Goal: Navigation & Orientation: Find specific page/section

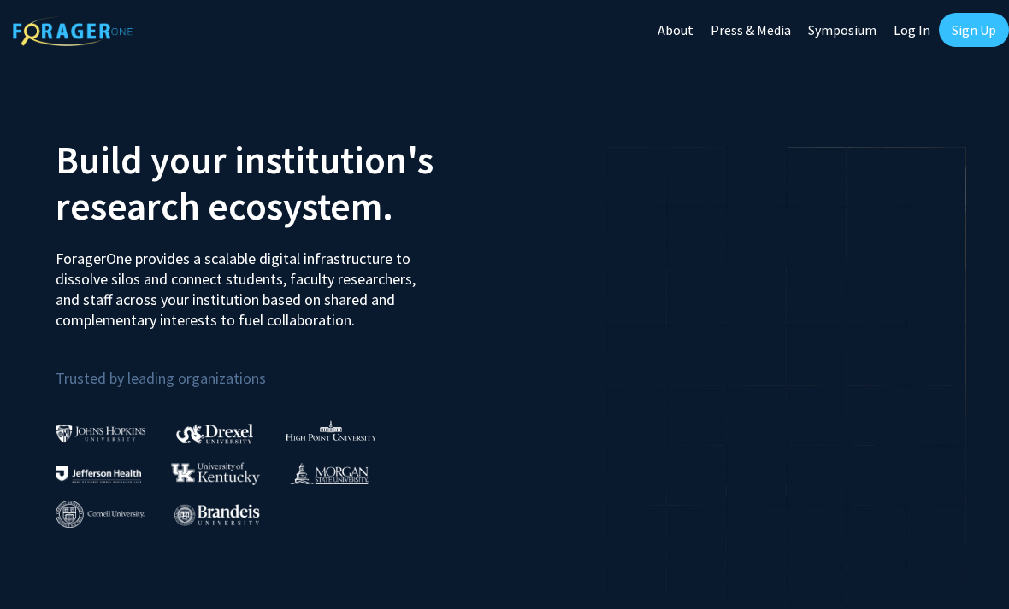
click at [914, 23] on link "Log In" at bounding box center [912, 30] width 54 height 60
select select
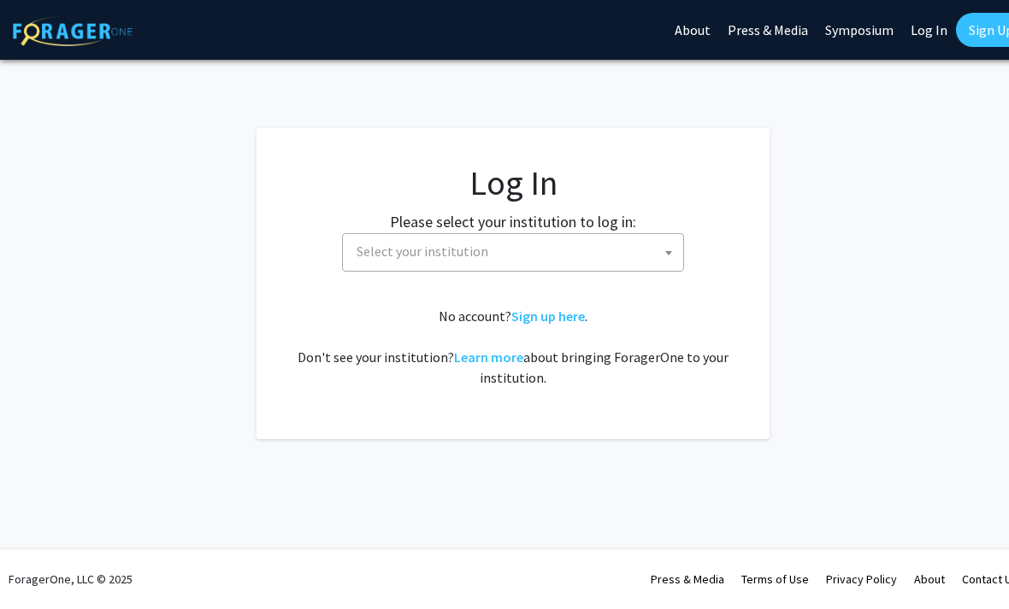
click at [624, 250] on span "Select your institution" at bounding box center [516, 251] width 333 height 35
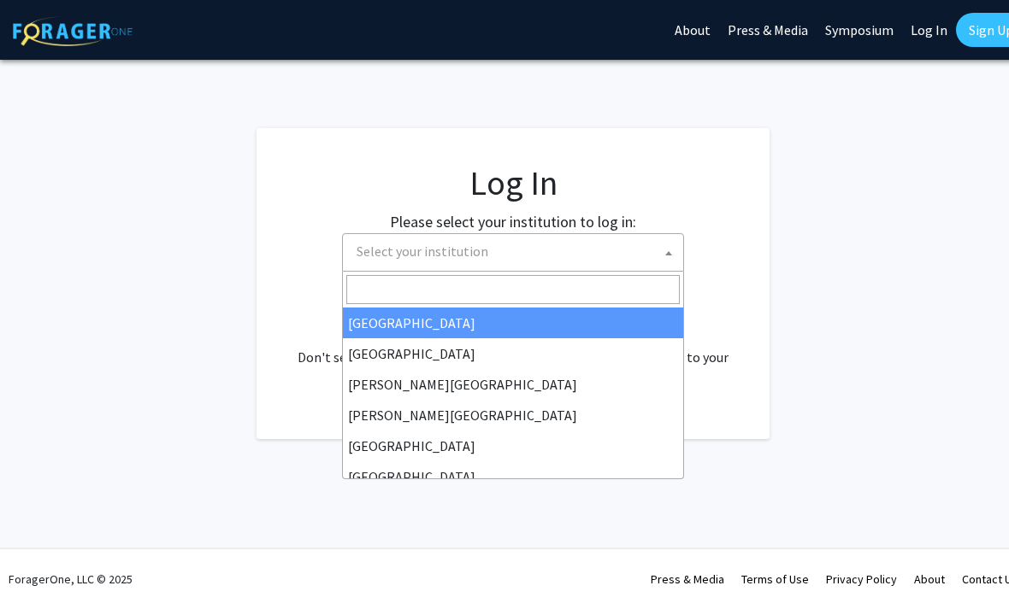
click at [608, 289] on input "Search" at bounding box center [512, 289] width 333 height 29
type input "j"
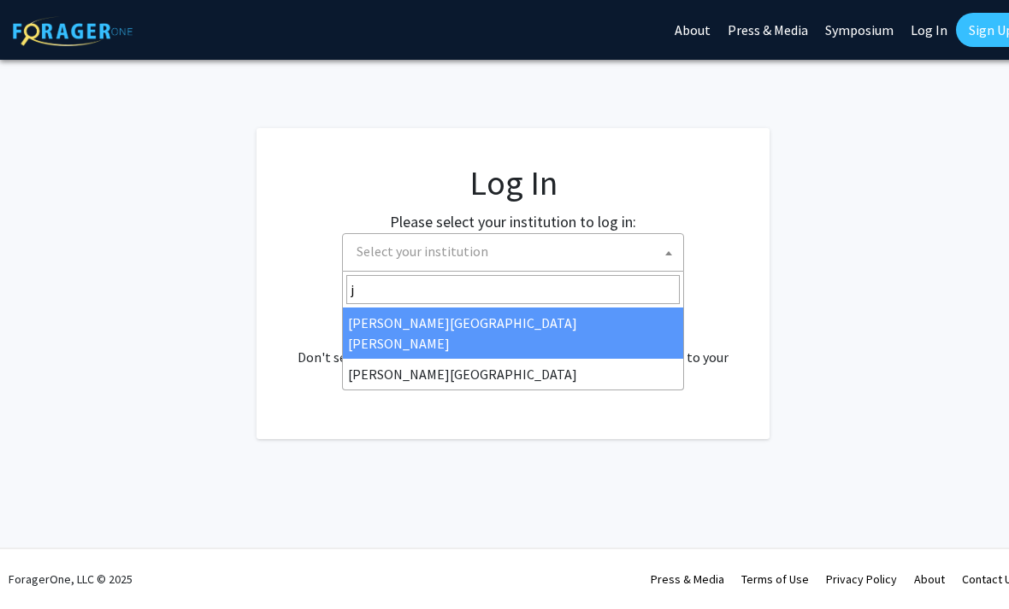
select select "1"
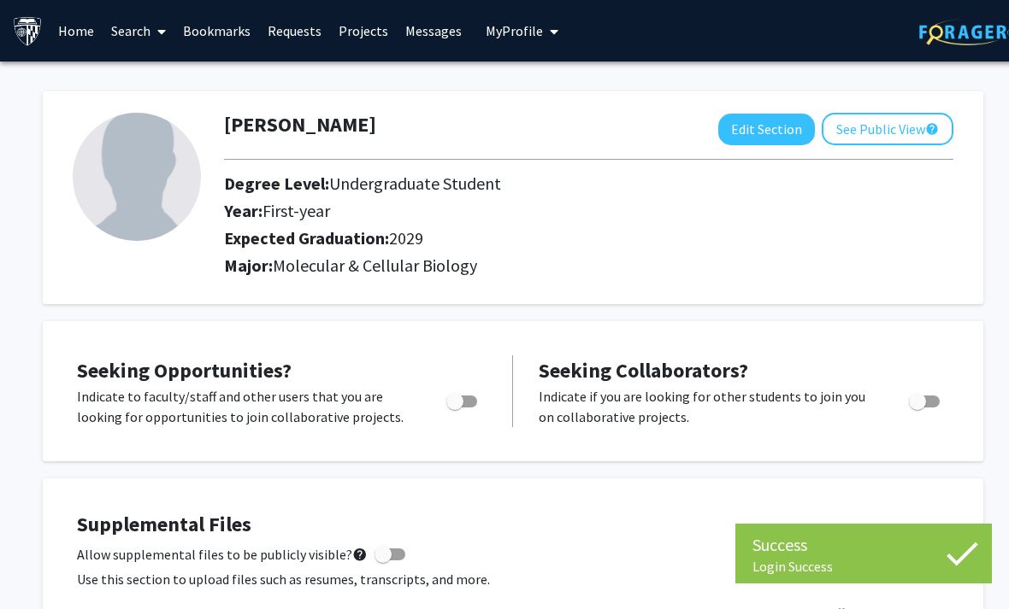
click at [209, 44] on link "Bookmarks" at bounding box center [216, 31] width 85 height 60
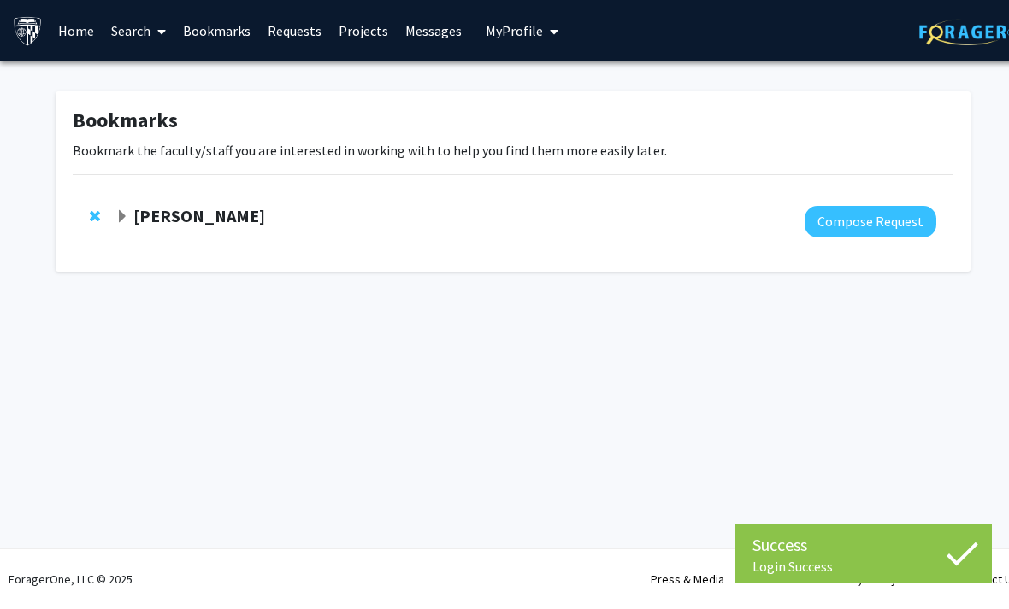
click at [642, 207] on div at bounding box center [525, 222] width 821 height 32
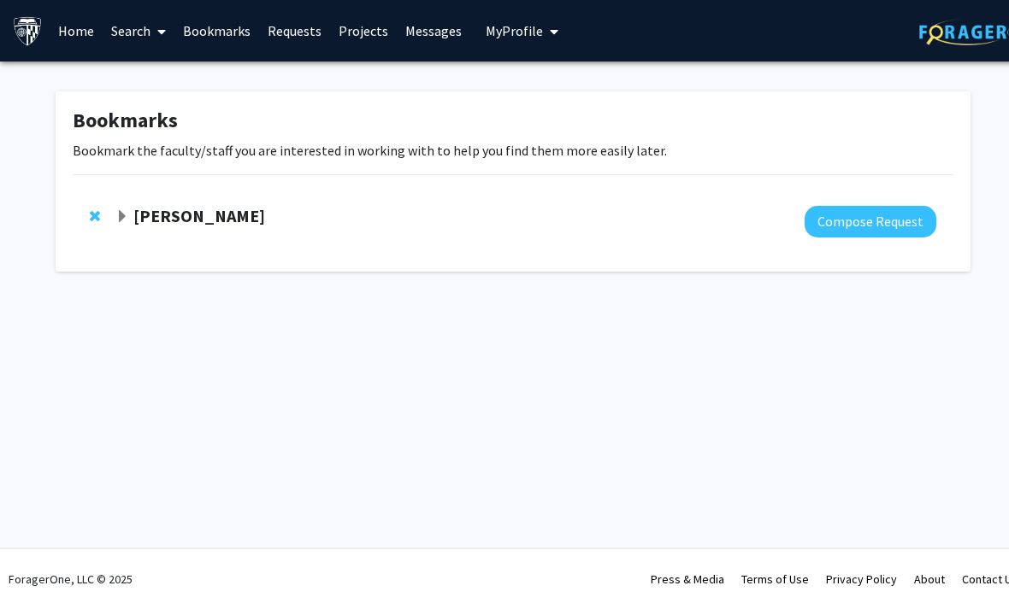
click at [225, 211] on strong "[PERSON_NAME]" at bounding box center [199, 215] width 132 height 21
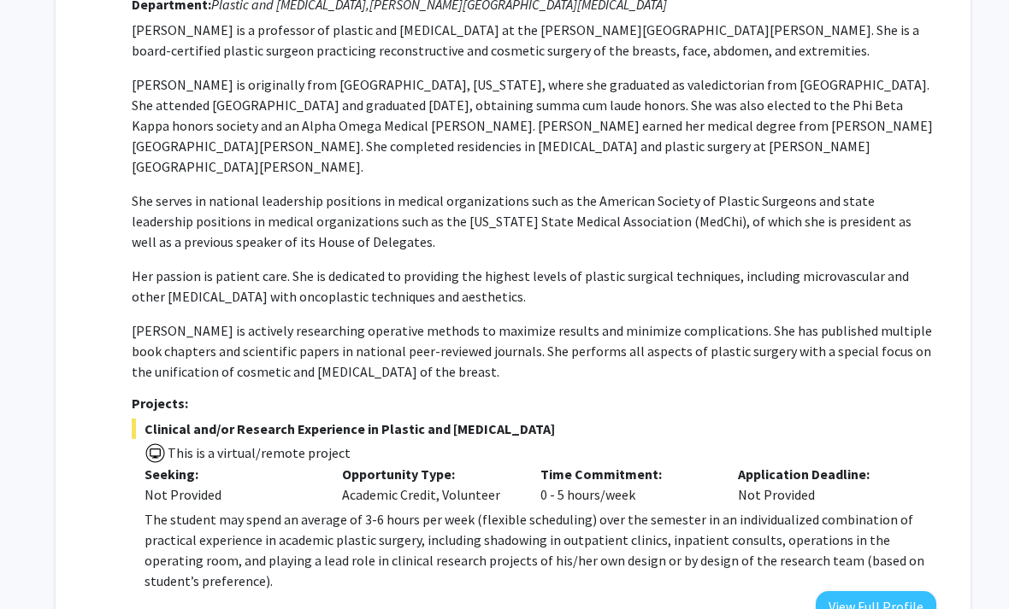
scroll to position [309, 0]
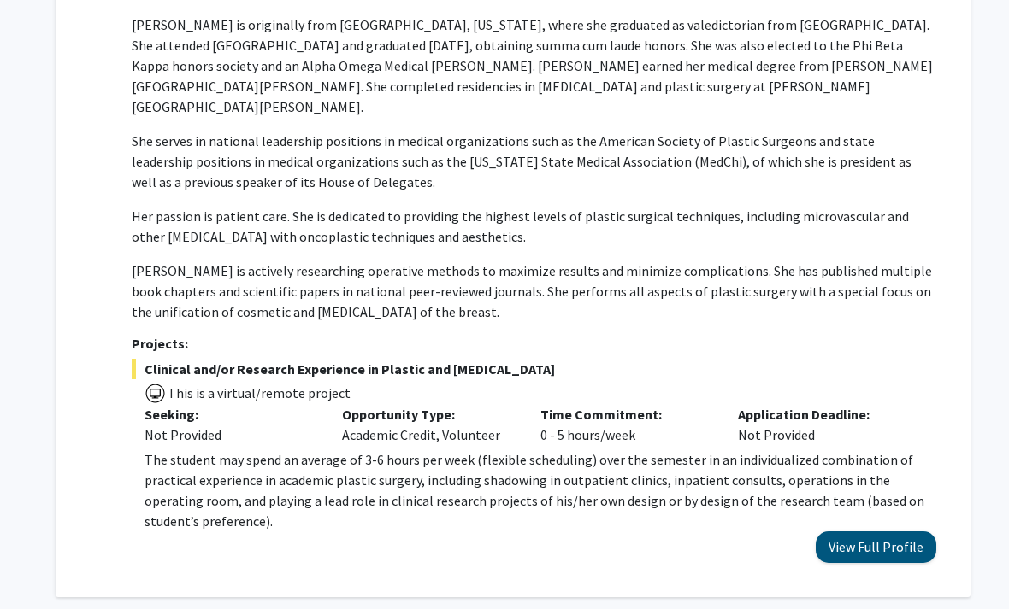
click at [886, 532] on button "View Full Profile" at bounding box center [875, 548] width 121 height 32
